Goal: Task Accomplishment & Management: Use online tool/utility

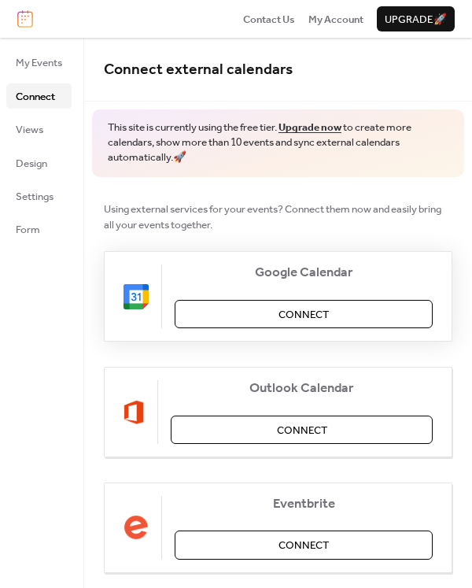
click at [376, 312] on button "Connect" at bounding box center [304, 314] width 258 height 28
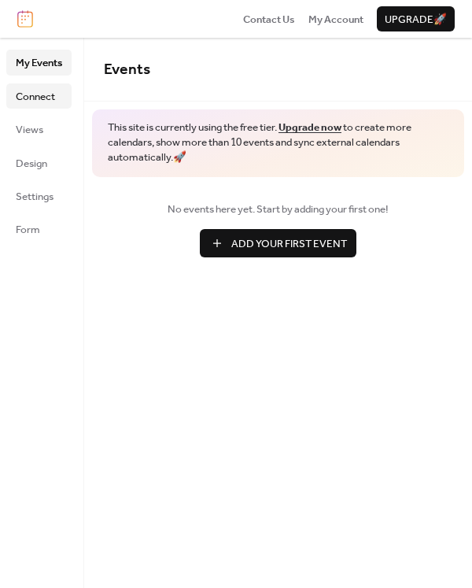
click at [51, 98] on span "Connect" at bounding box center [35, 97] width 39 height 16
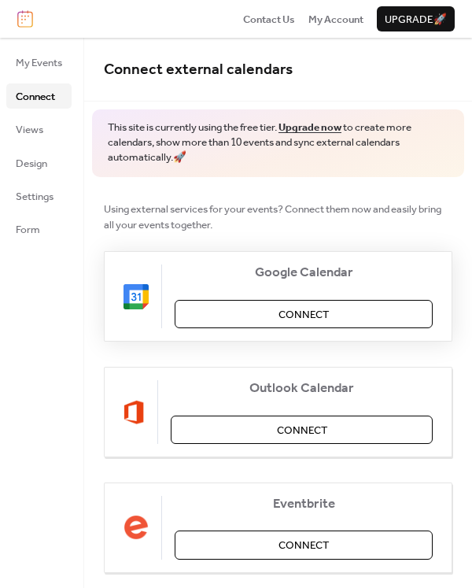
click at [287, 312] on span "Connect" at bounding box center [304, 315] width 50 height 16
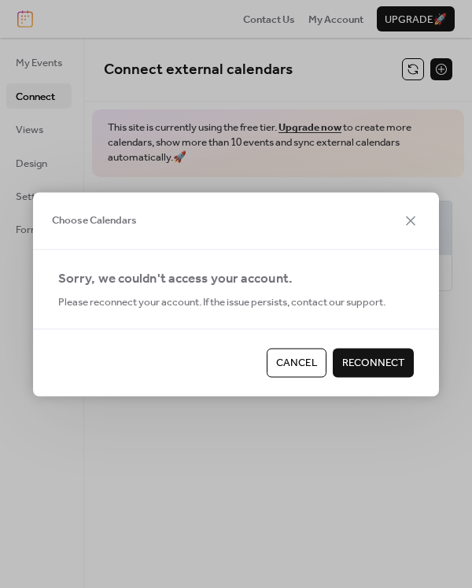
click at [371, 365] on span "Reconnect" at bounding box center [373, 364] width 62 height 16
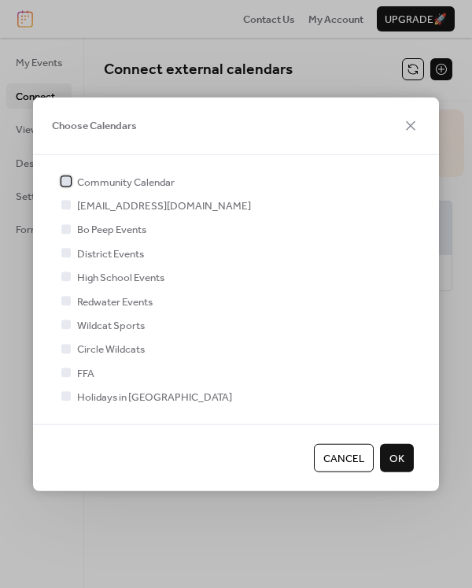
click at [66, 183] on div at bounding box center [65, 180] width 9 height 9
click at [397, 463] on span "OK" at bounding box center [397, 458] width 15 height 16
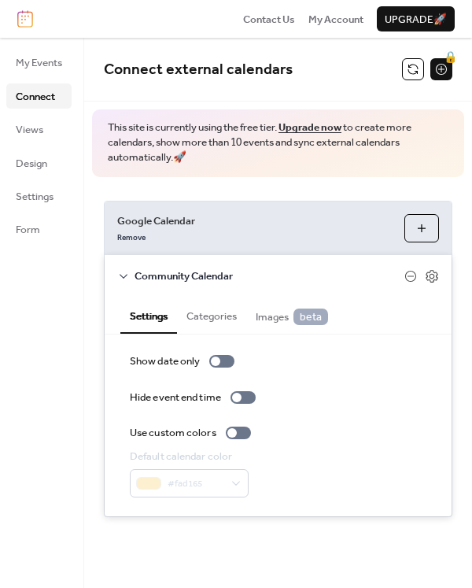
click at [206, 306] on button "Categories" at bounding box center [211, 314] width 69 height 35
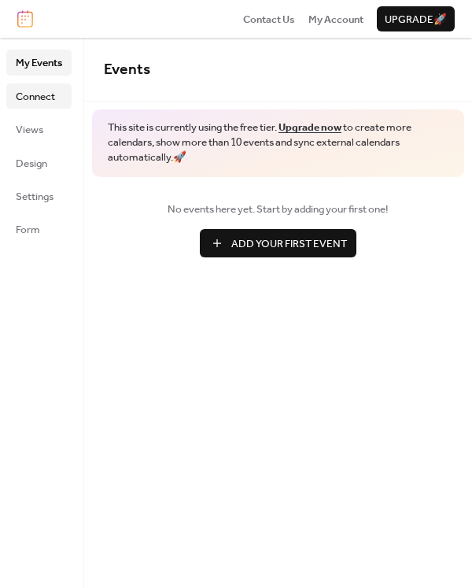
click at [36, 96] on span "Connect" at bounding box center [35, 97] width 39 height 16
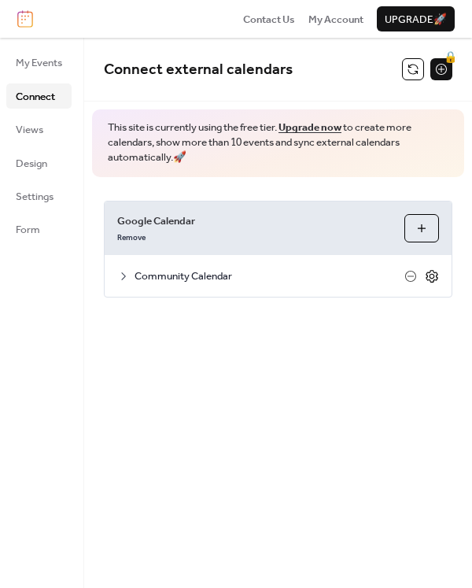
click at [434, 277] on icon at bounding box center [433, 276] width 6 height 6
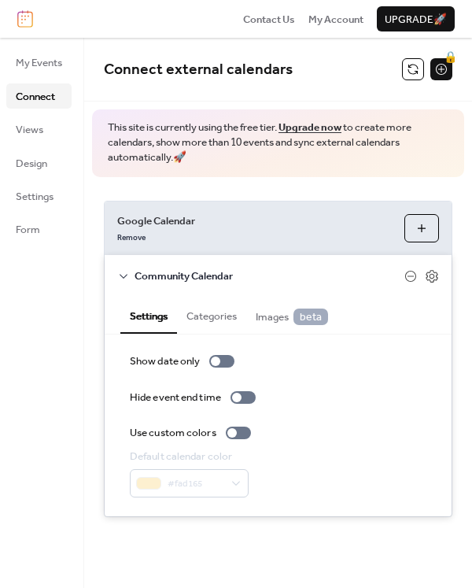
click at [210, 313] on button "Categories" at bounding box center [211, 314] width 69 height 35
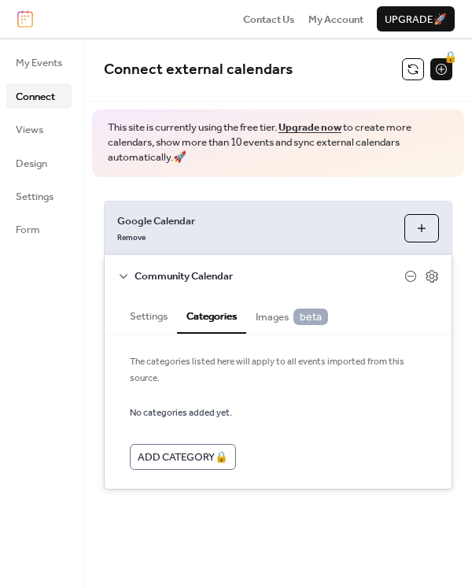
click at [164, 312] on button "Settings" at bounding box center [148, 314] width 57 height 35
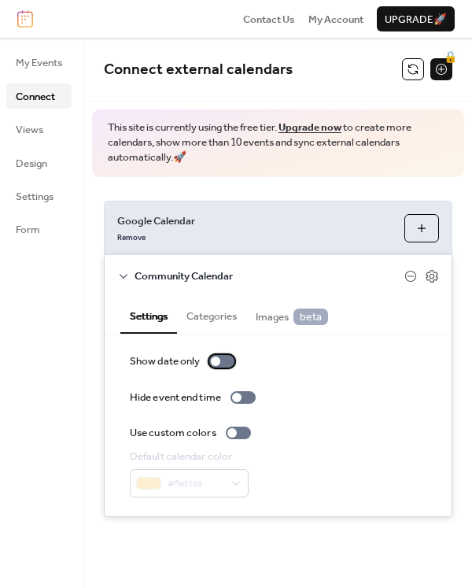
click at [218, 361] on div at bounding box center [215, 360] width 9 height 9
click at [228, 359] on div at bounding box center [227, 360] width 9 height 9
click at [215, 314] on button "Categories" at bounding box center [211, 314] width 69 height 35
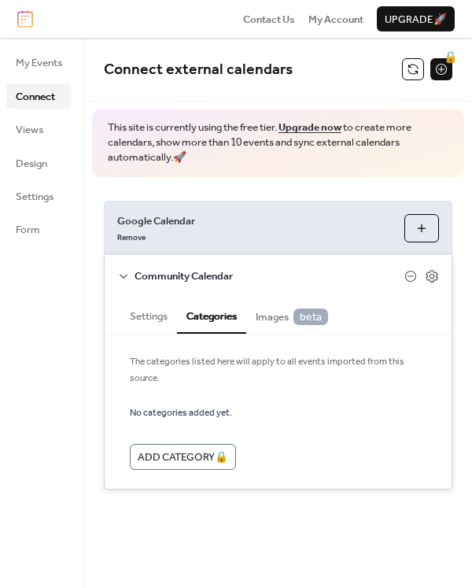
click at [326, 121] on link "Upgrade now" at bounding box center [310, 127] width 63 height 20
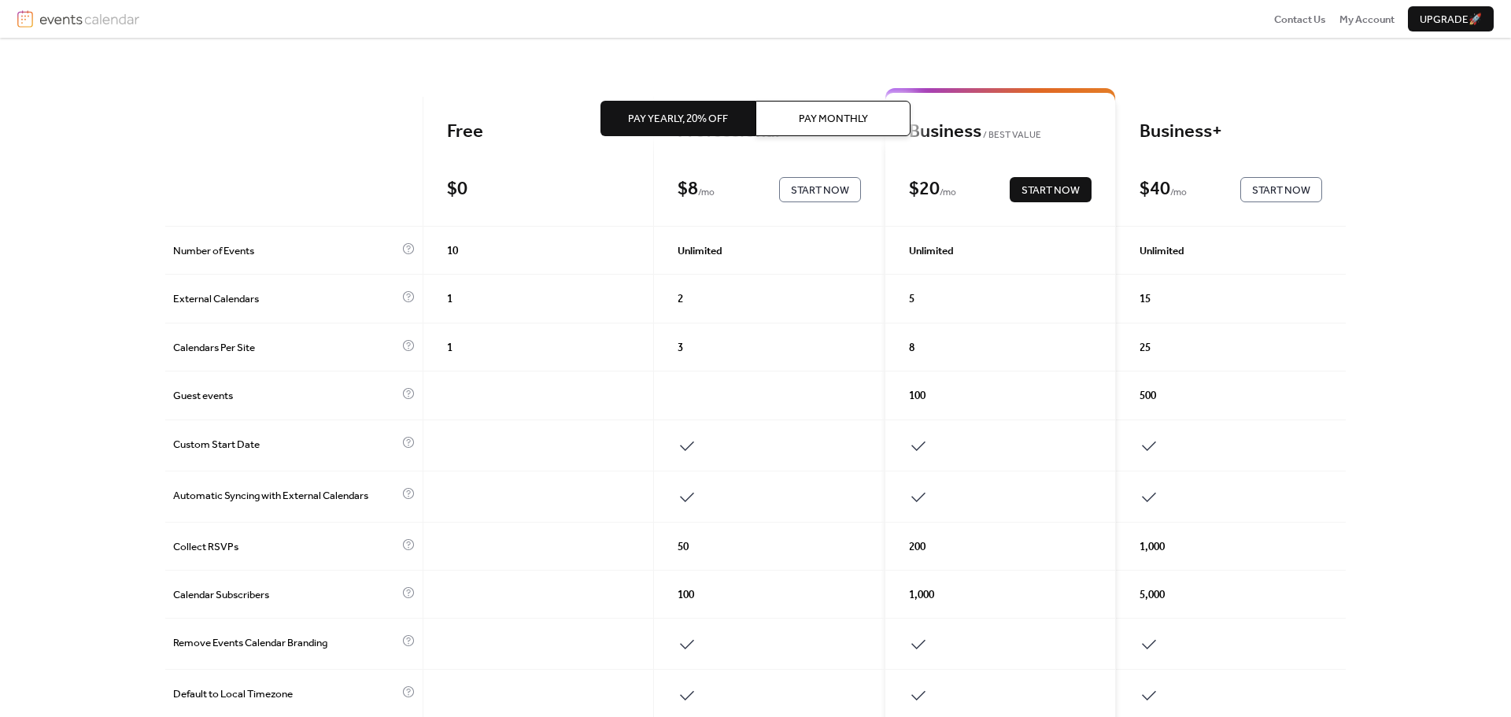
scroll to position [79, 0]
